Goal: Task Accomplishment & Management: Use online tool/utility

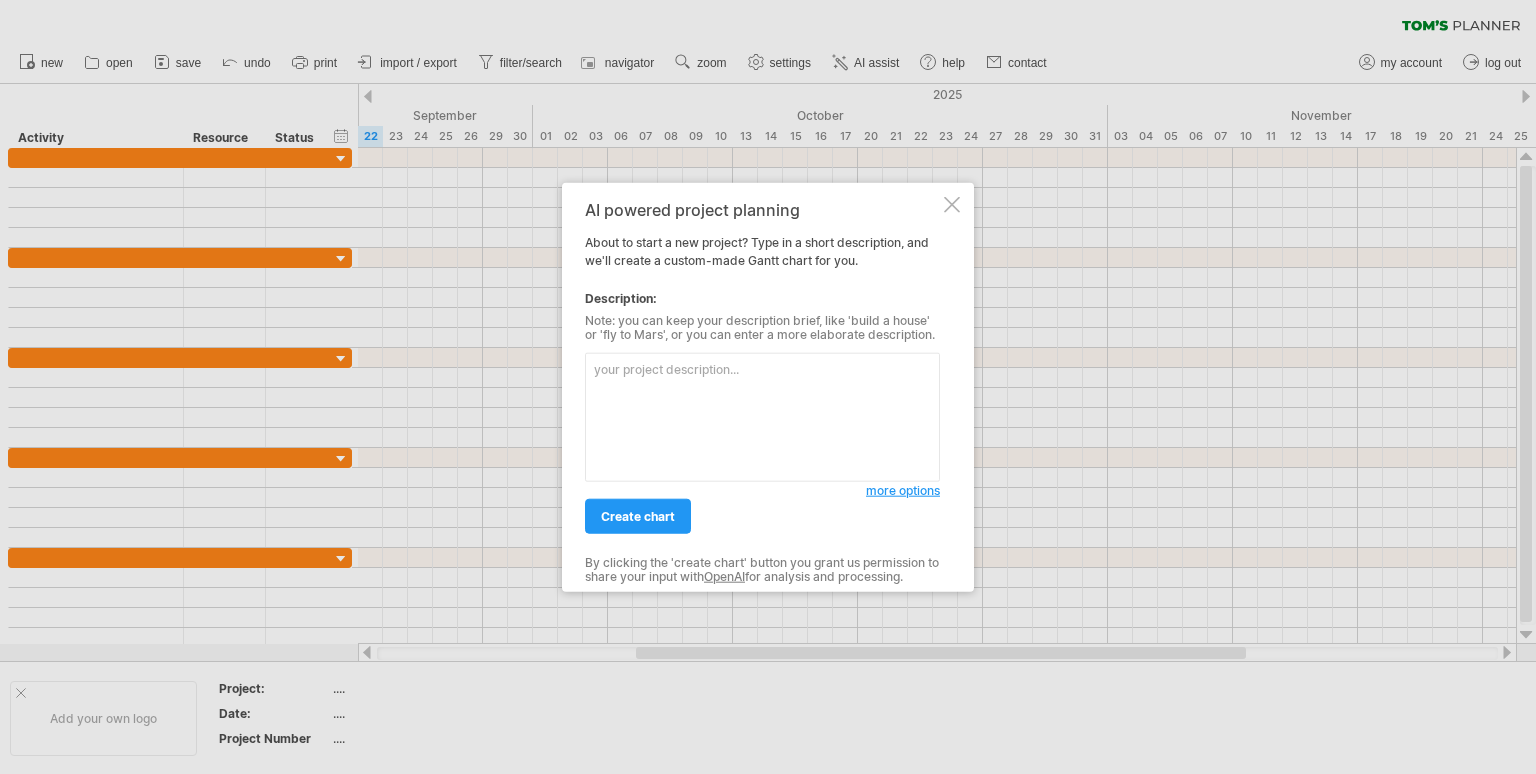
click at [692, 454] on textarea at bounding box center [762, 417] width 355 height 129
paste textarea "Phase 1 – Project Setup ([DATE] – [DATE])"
type textarea "Phase 1 – Project Setup ([DATE] – [DATE])"
drag, startPoint x: 893, startPoint y: 385, endPoint x: 587, endPoint y: 365, distance: 306.6
click at [587, 365] on textarea "Phase 1 – Project Setup ([DATE] – [DATE])" at bounding box center [762, 417] width 355 height 129
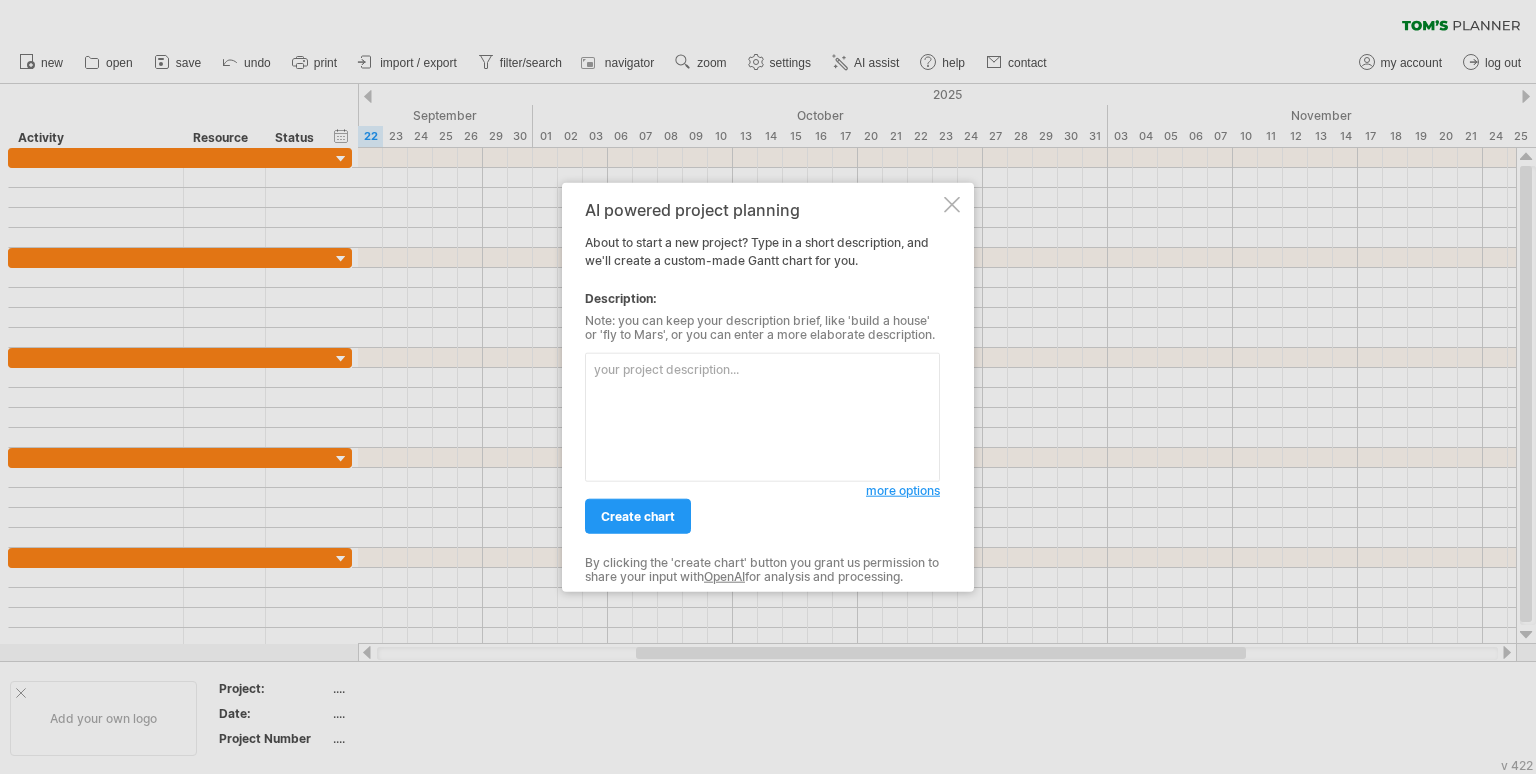
paste textarea "Lorem 2 – Ipsumdo Sitam (42 Con – 61 Adi, 8252) Elitse doeiusmodtem & incididun…"
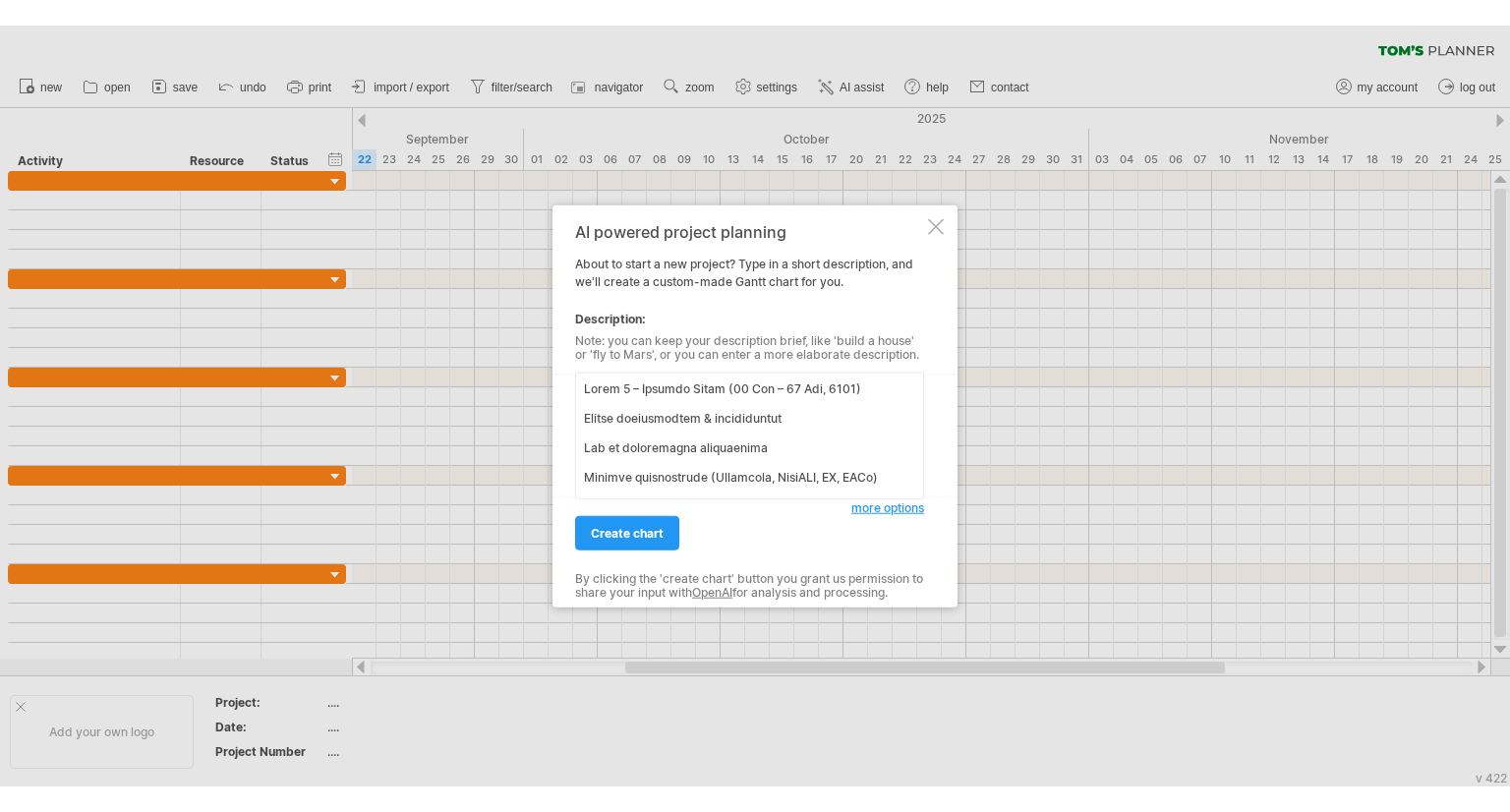
scroll to position [794, 0]
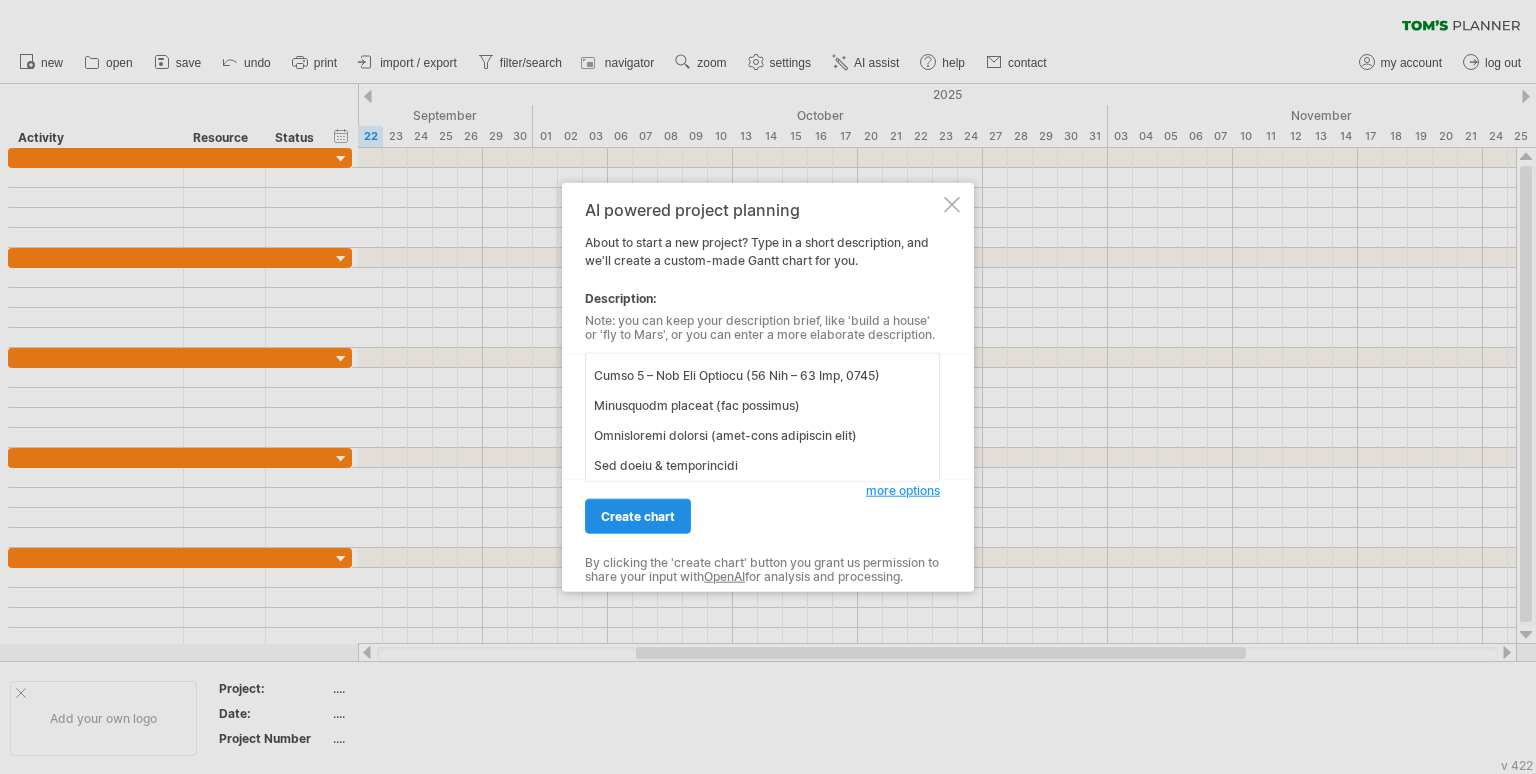
type textarea "Lorem 2 – Ipsumdo Sitam (42 Con – 61 Adi, 8252) Elitse doeiusmodtem & incididun…"
click at [652, 511] on span "create chart" at bounding box center [638, 516] width 74 height 15
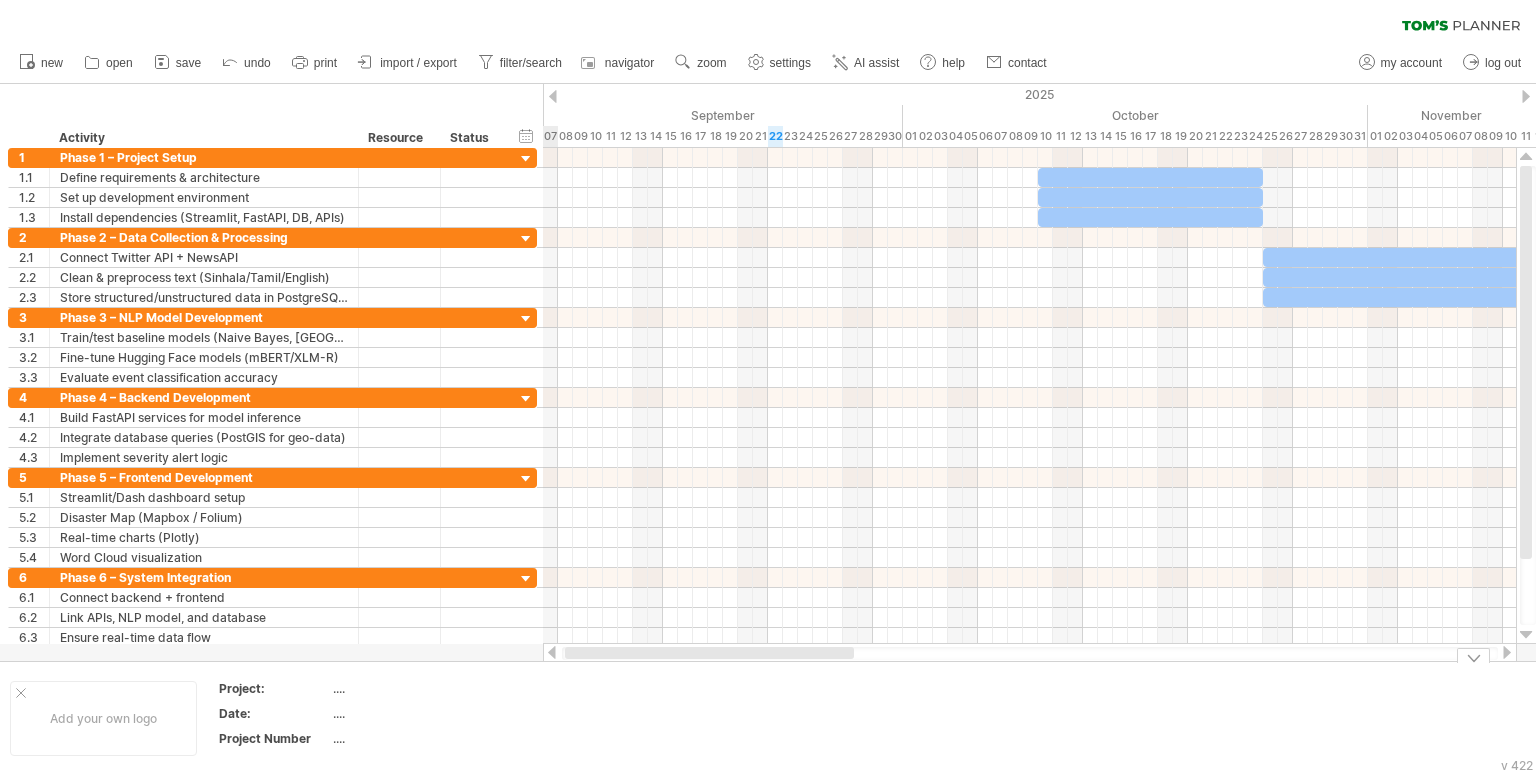
drag, startPoint x: 721, startPoint y: 655, endPoint x: 578, endPoint y: 668, distance: 143.6
click at [578, 668] on div "Trying to reach [DOMAIN_NAME] Connected again... 0% clear filter new 1" at bounding box center [768, 387] width 1536 height 774
click at [159, 61] on icon at bounding box center [162, 62] width 20 height 20
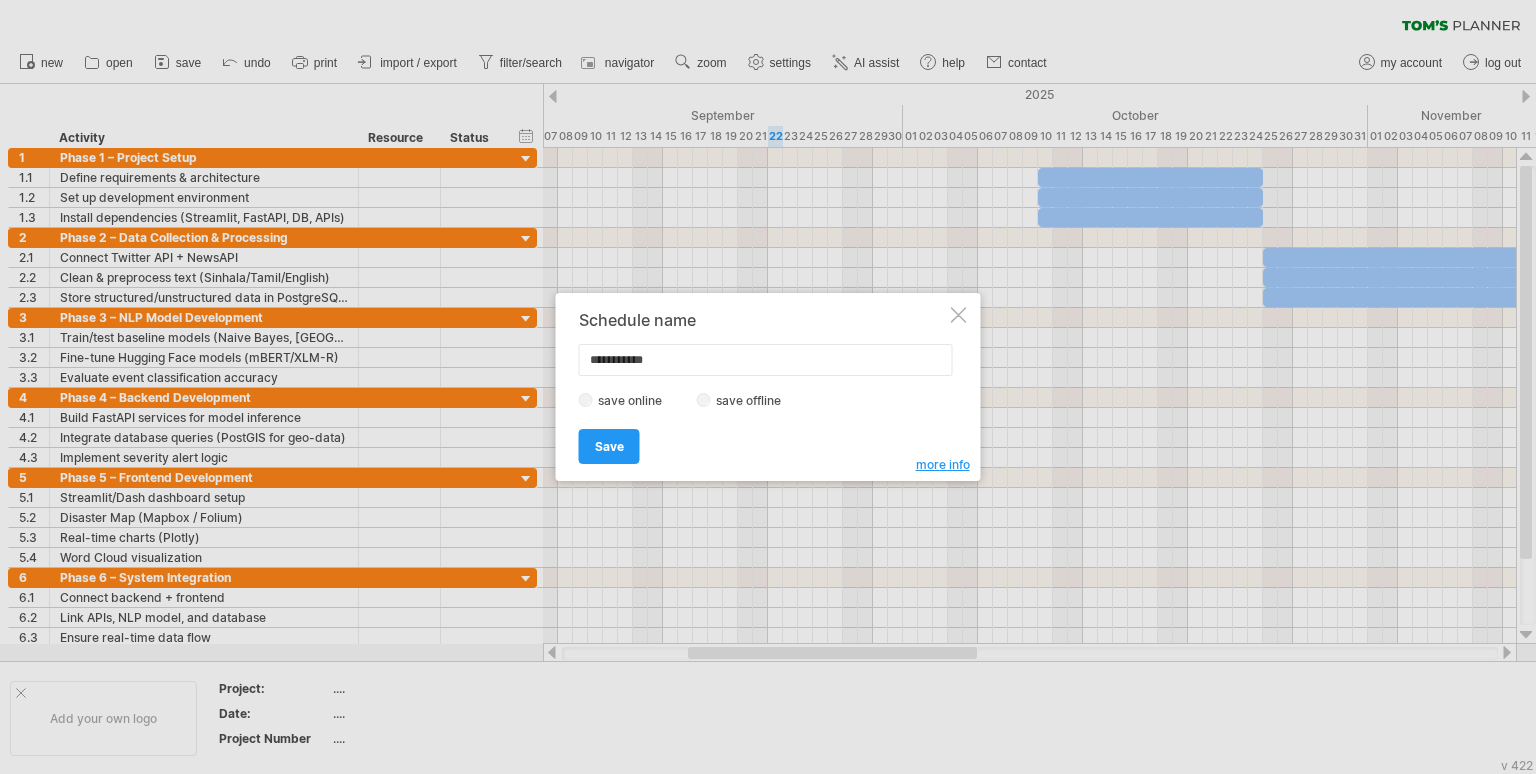
click at [711, 404] on label "save offline" at bounding box center [754, 400] width 87 height 15
click at [666, 363] on input "**********" at bounding box center [766, 360] width 374 height 32
click at [614, 447] on span "Save" at bounding box center [609, 446] width 29 height 15
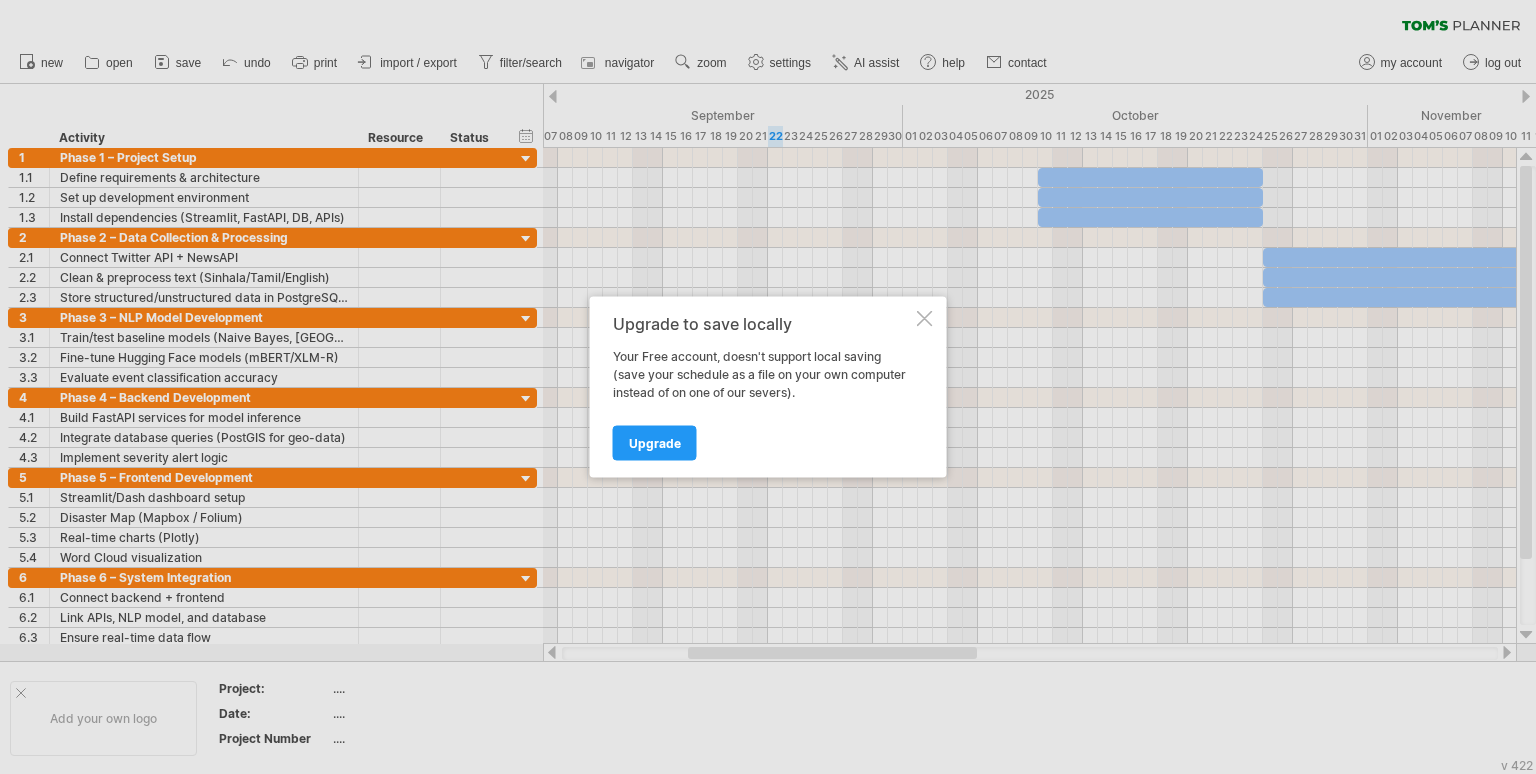
click at [924, 313] on div at bounding box center [925, 319] width 16 height 16
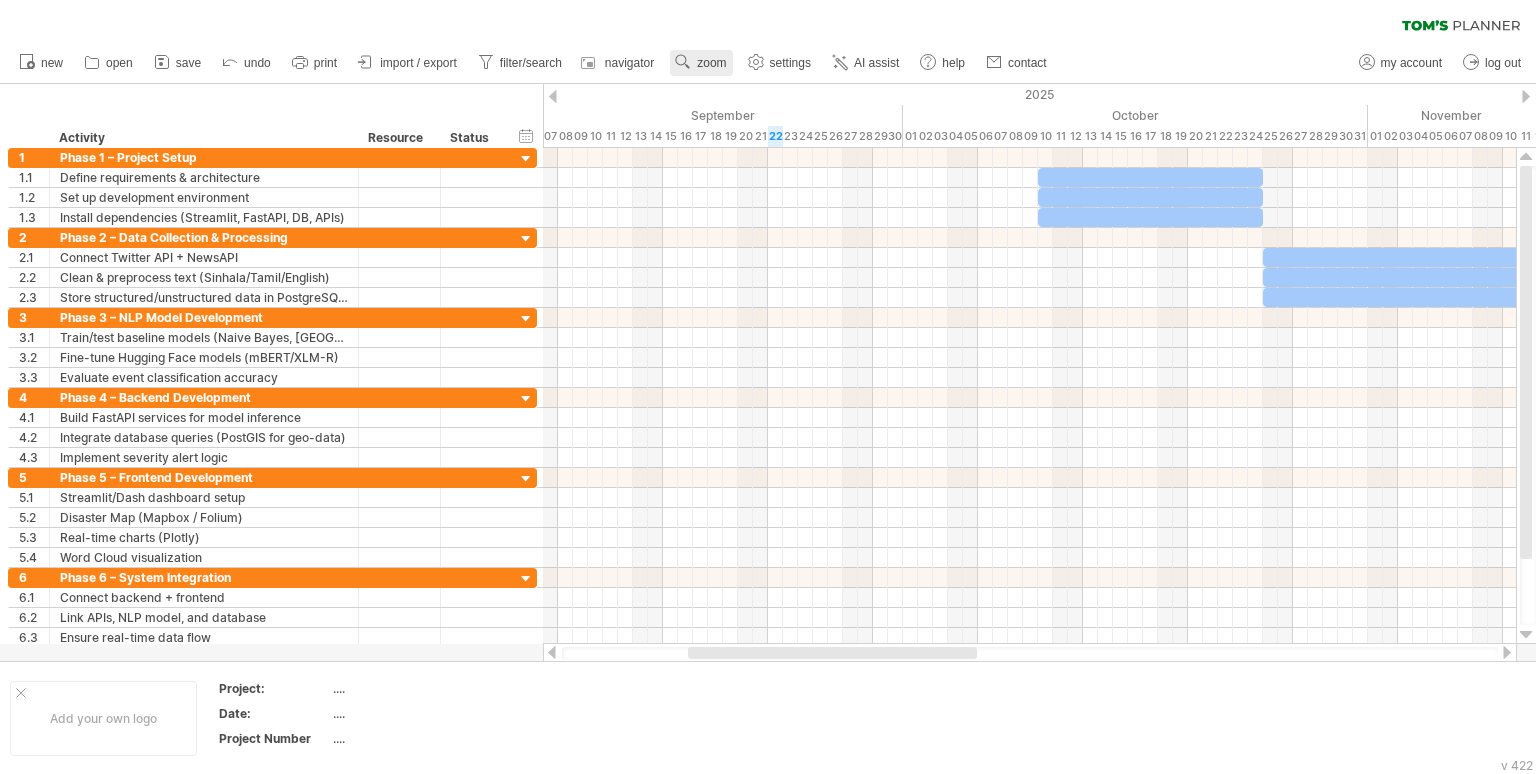
click at [686, 65] on use at bounding box center [683, 62] width 20 height 20
click at [732, 90] on div "Month" at bounding box center [751, 91] width 111 height 32
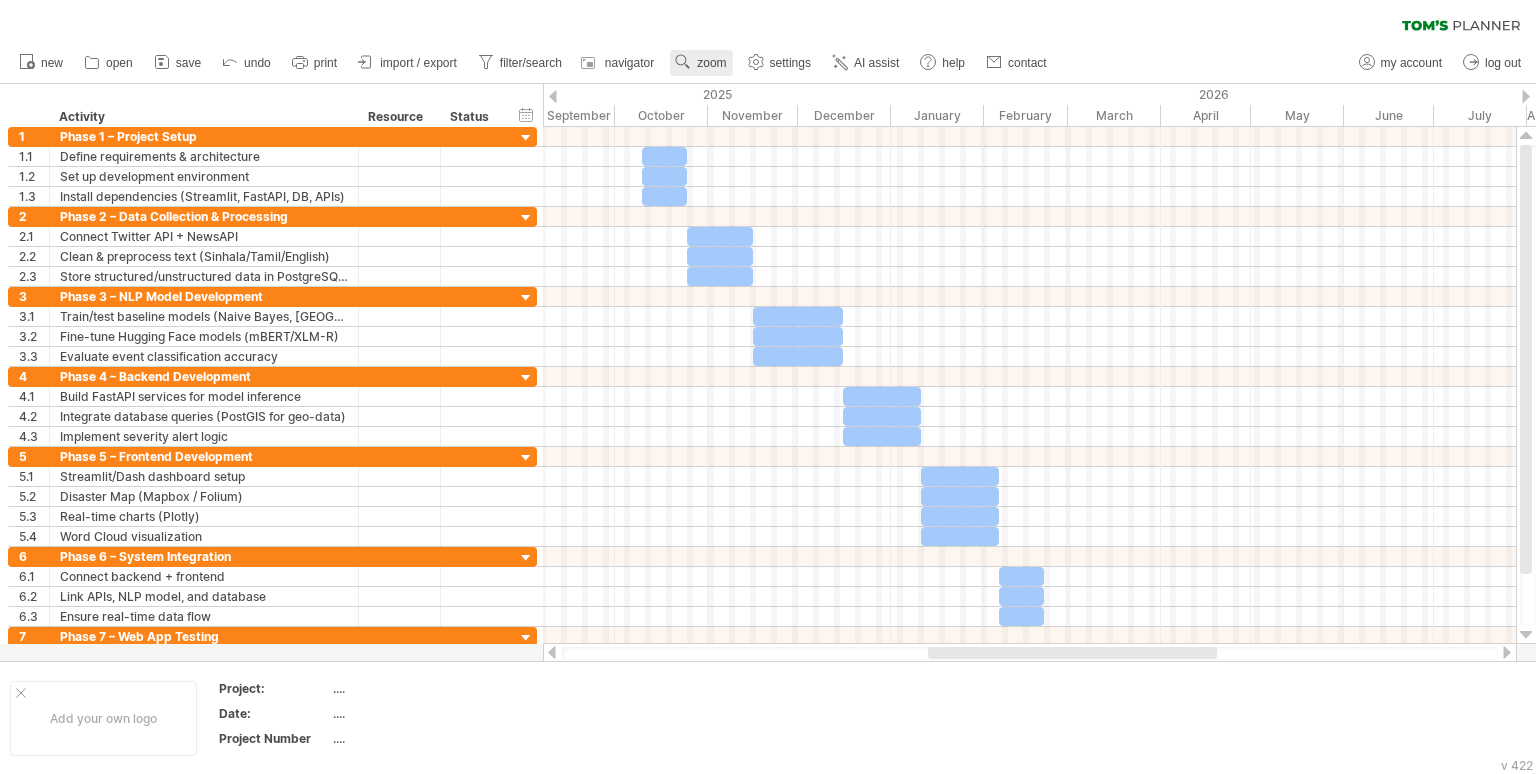
click at [712, 59] on span "zoom" at bounding box center [711, 63] width 29 height 14
click at [780, 120] on div "Week" at bounding box center [777, 117] width 111 height 32
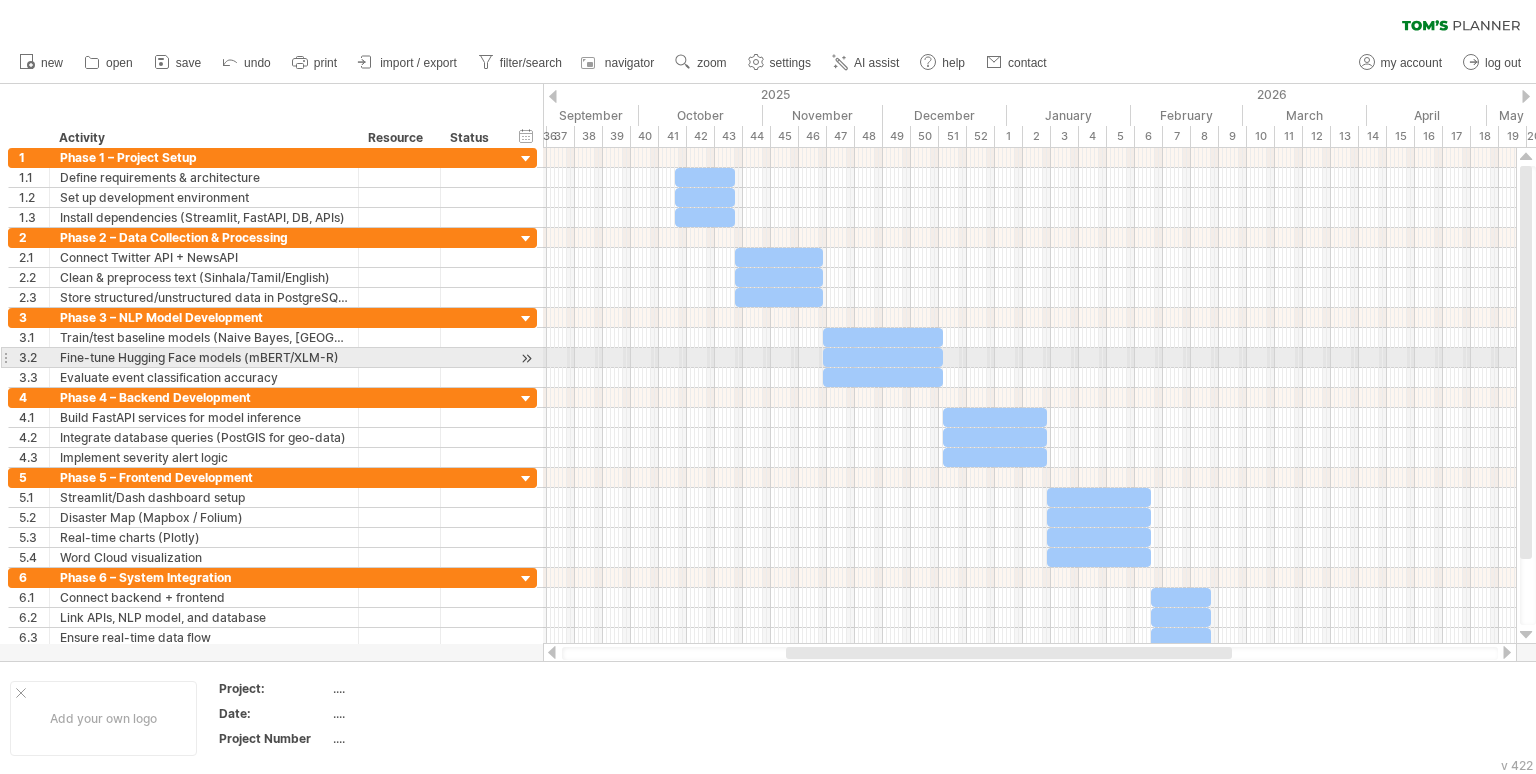
click at [1216, 358] on div at bounding box center [1029, 358] width 973 height 20
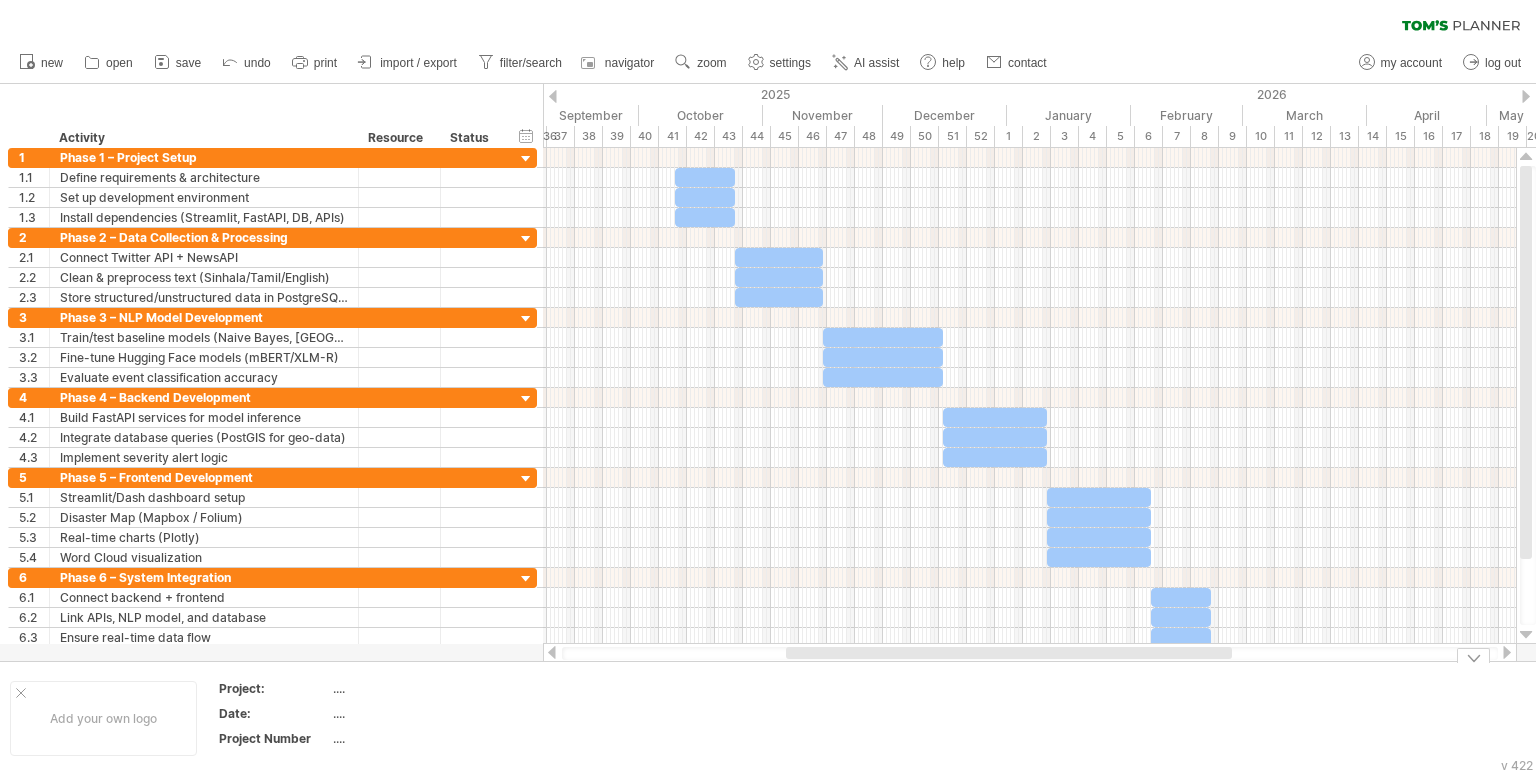
drag, startPoint x: 542, startPoint y: 660, endPoint x: 539, endPoint y: 677, distance: 17.3
click at [539, 677] on div "Trying to reach [DOMAIN_NAME] Connected again... 0% clear filter new 1" at bounding box center [768, 387] width 1536 height 774
click at [17, 692] on div at bounding box center [21, 693] width 10 height 10
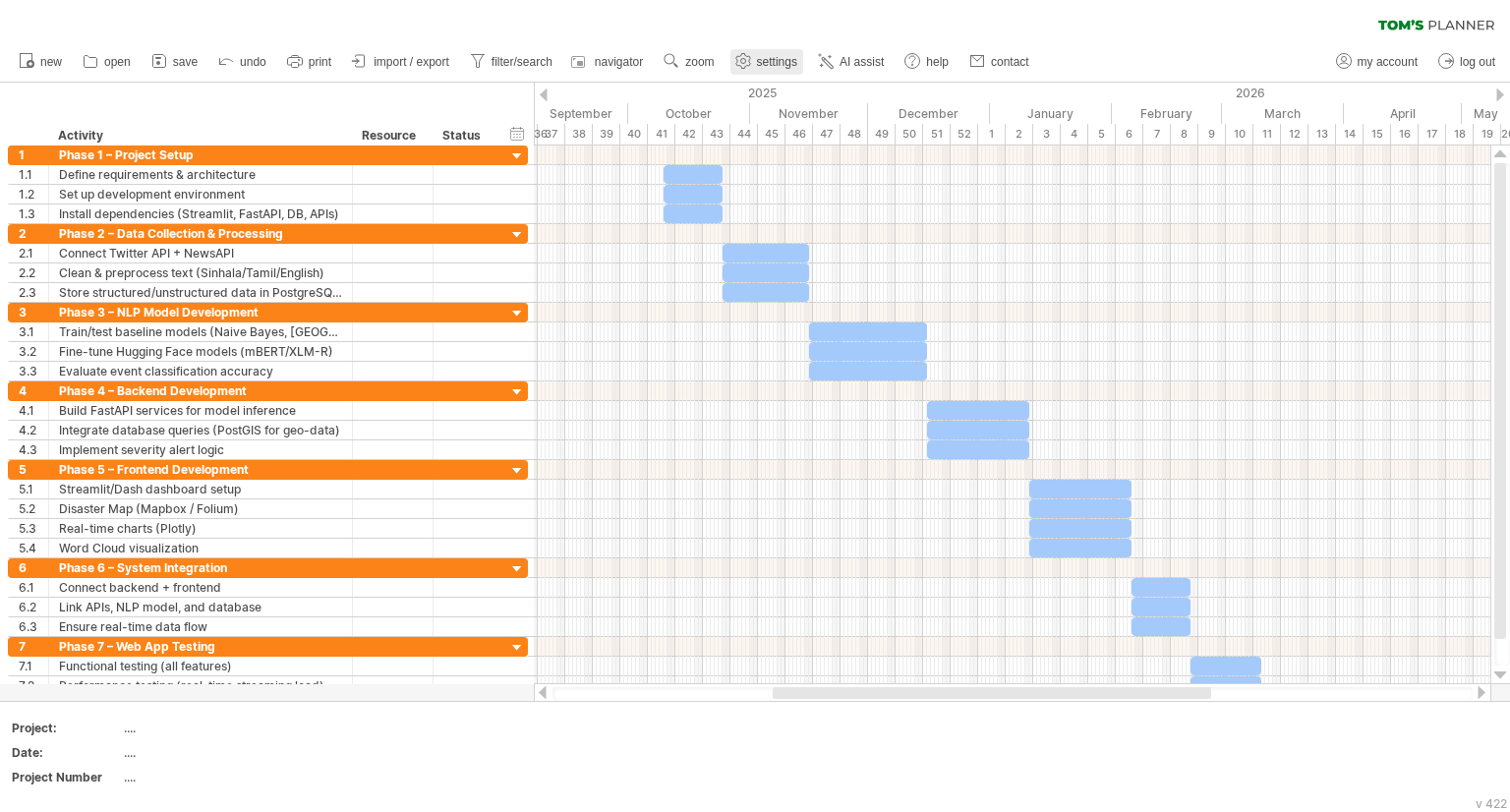
click at [778, 67] on span "settings" at bounding box center [777, 62] width 40 height 14
select select "*"
select select "**"
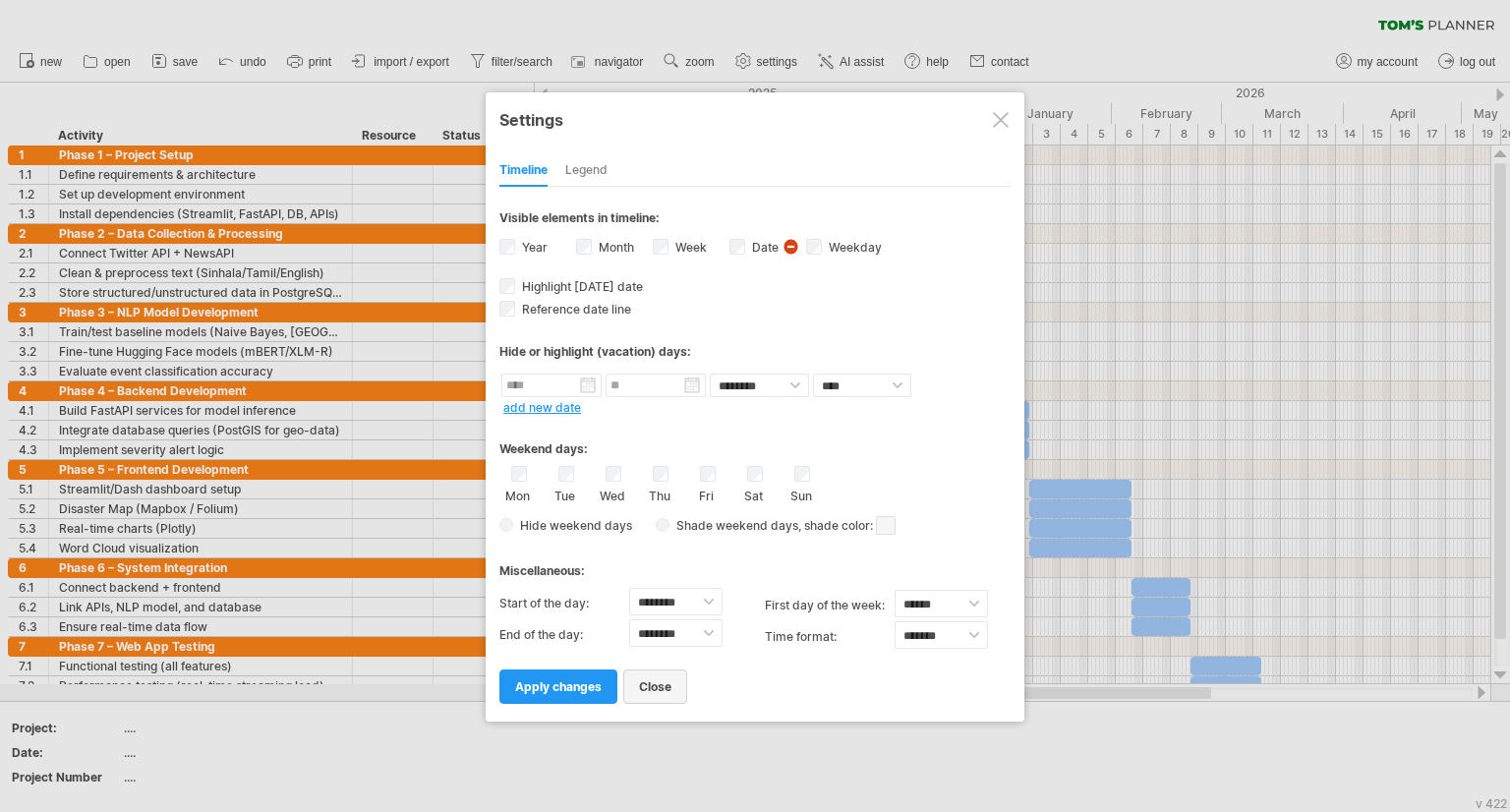
click at [640, 679] on span "close" at bounding box center [655, 686] width 32 height 15
